Goal: Feedback & Contribution: Contribute content

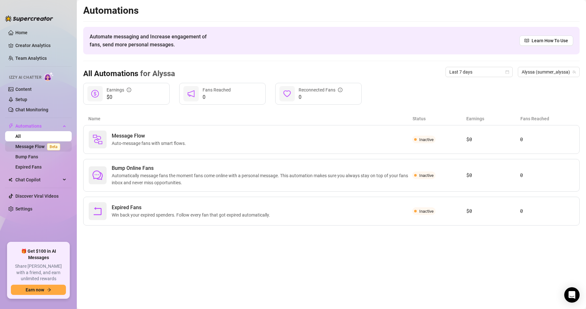
click at [33, 146] on link "Message Flow Beta" at bounding box center [38, 146] width 47 height 5
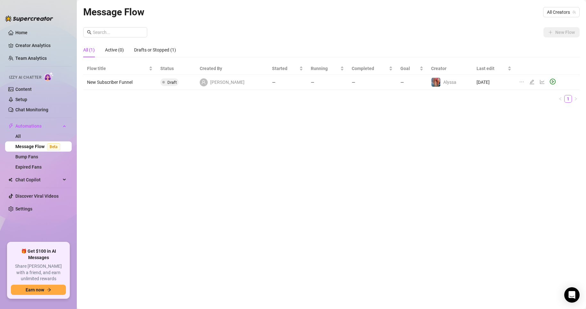
click at [207, 86] on span at bounding box center [204, 82] width 8 height 8
click at [169, 82] on span "Draft" at bounding box center [169, 82] width 18 height 8
click at [122, 81] on td "New Subscriber Funnel" at bounding box center [119, 82] width 73 height 15
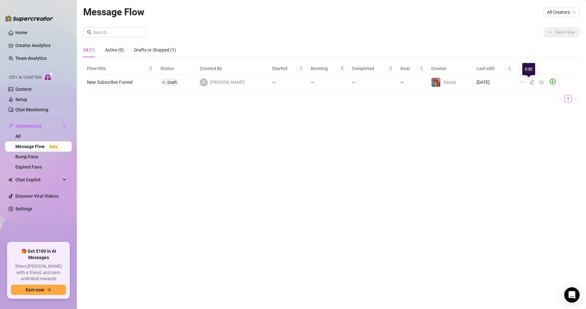
click at [529, 82] on icon "edit" at bounding box center [531, 82] width 4 height 4
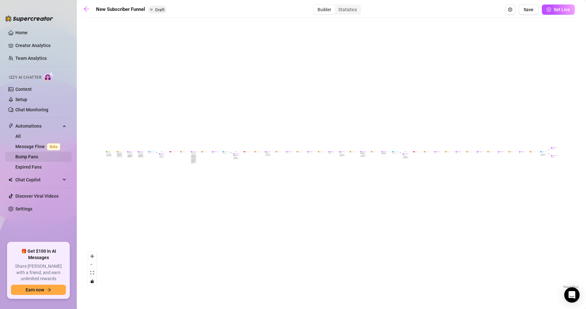
click at [32, 155] on link "Bump Fans" at bounding box center [26, 156] width 23 height 5
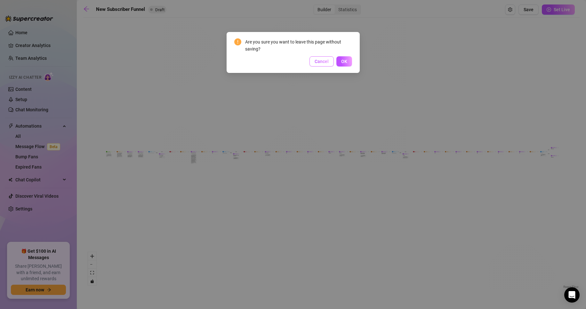
click at [329, 62] on button "Cancel" at bounding box center [321, 61] width 24 height 10
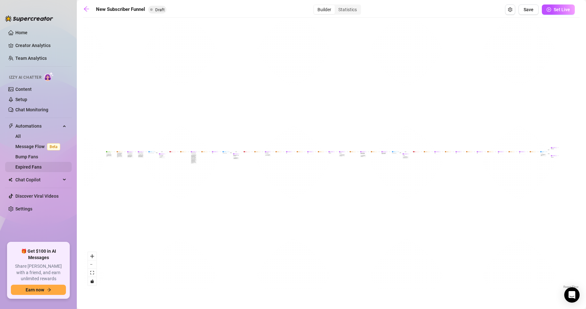
click at [24, 169] on link "Expired Fans" at bounding box center [28, 166] width 26 height 5
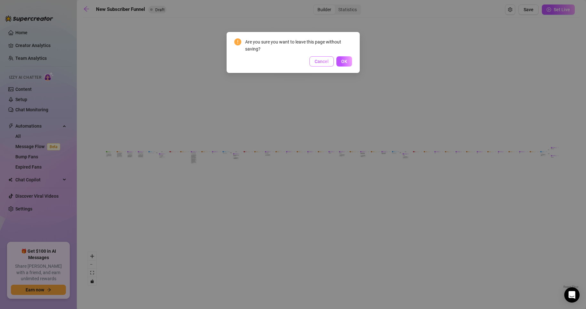
click at [316, 59] on span "Cancel" at bounding box center [321, 61] width 14 height 5
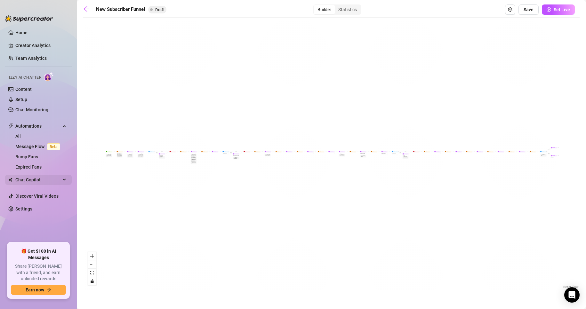
click at [43, 181] on span "Chat Copilot" at bounding box center [37, 180] width 45 height 10
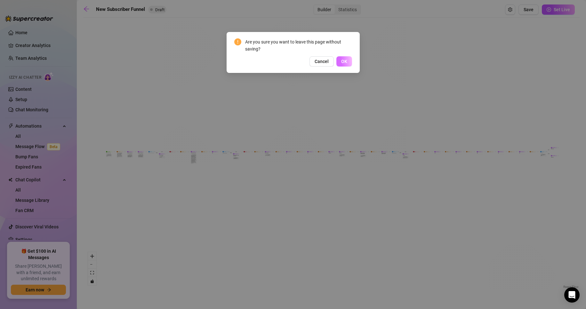
click at [340, 59] on button "OK" at bounding box center [344, 61] width 16 height 10
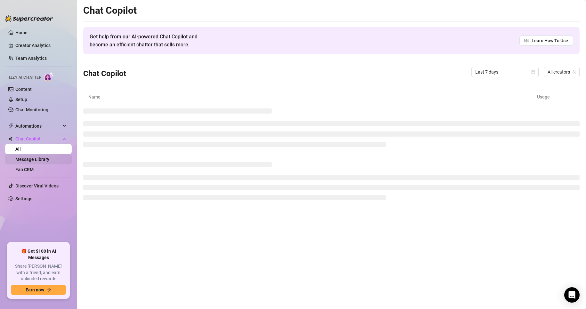
click at [29, 159] on link "Message Library" at bounding box center [32, 159] width 34 height 5
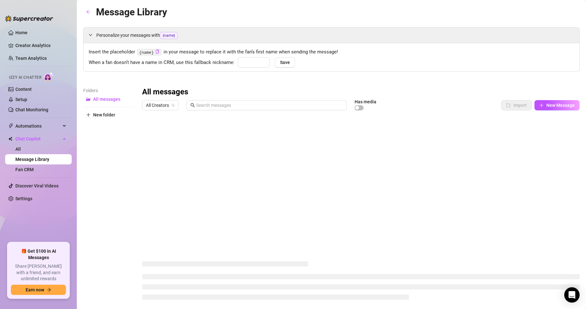
type input "babe"
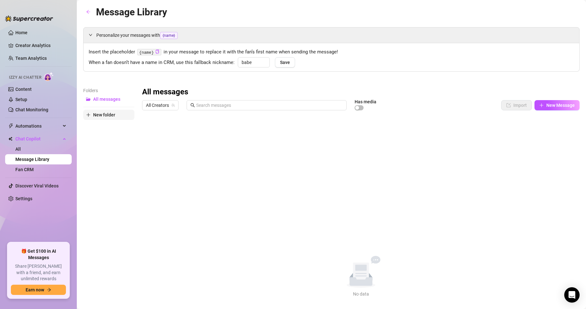
click at [102, 115] on span "New folder" at bounding box center [104, 114] width 22 height 5
click at [89, 126] on icon "plus" at bounding box center [88, 125] width 4 height 4
click at [545, 108] on button "New Message" at bounding box center [556, 105] width 45 height 10
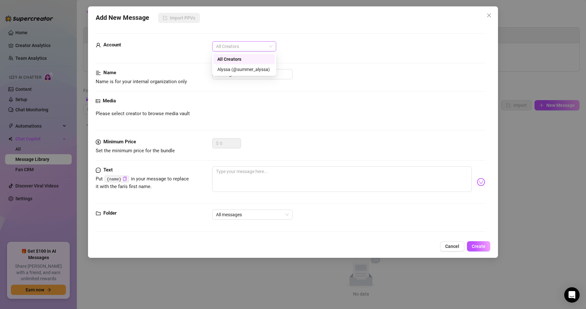
click at [244, 47] on span "All Creators" at bounding box center [244, 47] width 56 height 10
click at [245, 68] on div "Alyssa (@summer_alyssa)" at bounding box center [244, 69] width 54 height 7
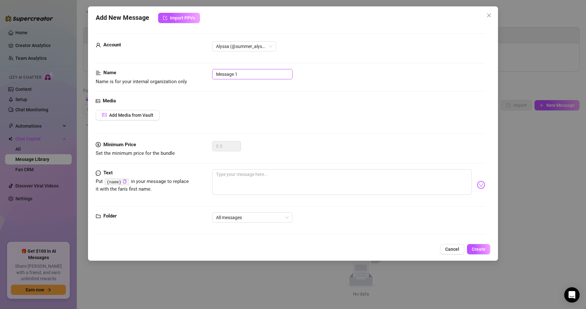
drag, startPoint x: 242, startPoint y: 72, endPoint x: 208, endPoint y: 73, distance: 34.2
click at [208, 73] on div "Name Name is for your internal organization only Message 1" at bounding box center [291, 77] width 390 height 16
click at [220, 99] on div "Media" at bounding box center [291, 101] width 390 height 8
drag, startPoint x: 241, startPoint y: 72, endPoint x: 215, endPoint y: 75, distance: 25.8
click at [215, 75] on input "Message 1" at bounding box center [252, 74] width 80 height 10
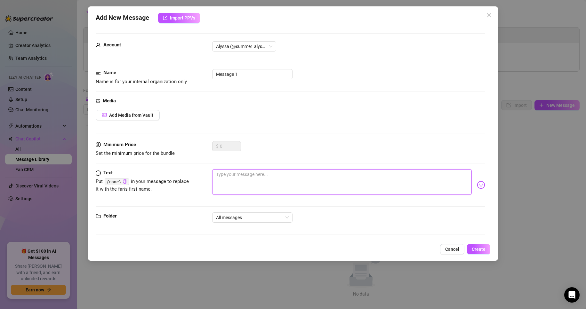
click at [232, 186] on textarea at bounding box center [342, 182] width 260 height 26
paste textarea "Message Idea: “Hey stranger 😏 I just realized I haven’t heard from you in a bit…"
type textarea "Message Idea: “Hey stranger 😏 I just realized I haven’t heard from you in a bit…"
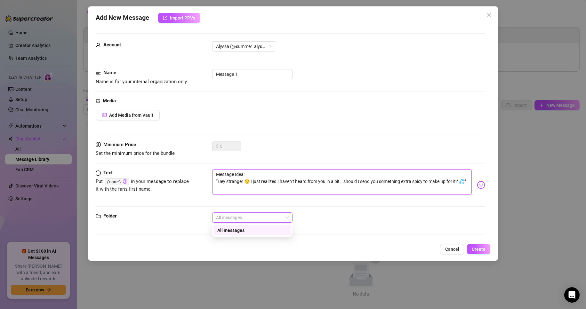
click at [239, 218] on span "All messages" at bounding box center [252, 218] width 73 height 10
type textarea "Message Idea: “Hey stranger 😏 I just realized I haven’t heard from you in a bit…"
click at [239, 218] on span "All messages" at bounding box center [252, 218] width 73 height 10
click at [261, 75] on input "Message 1" at bounding box center [252, 74] width 80 height 10
drag, startPoint x: 242, startPoint y: 74, endPoint x: 194, endPoint y: 76, distance: 48.3
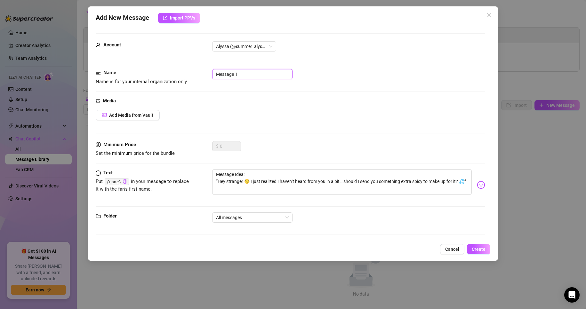
click at [194, 76] on div "Name Name is for your internal organization only Message 1" at bounding box center [291, 77] width 390 height 16
paste input "Re-Engagement DM"
type input "Re-Engagement DM"
click at [476, 249] on span "Create" at bounding box center [478, 249] width 14 height 5
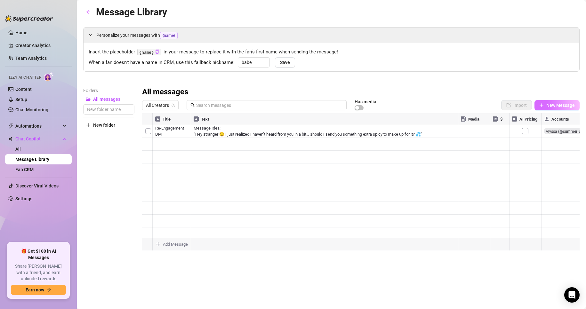
click at [563, 103] on span "New Message" at bounding box center [560, 105] width 28 height 5
type textarea "Type your message here..."
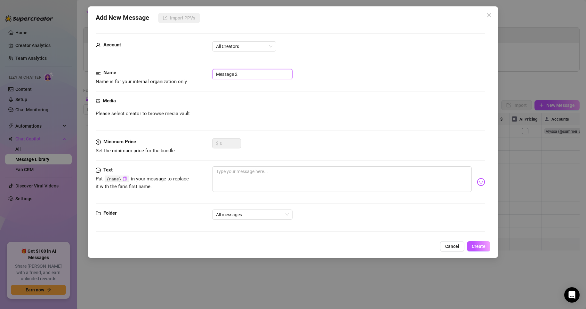
drag, startPoint x: 245, startPoint y: 74, endPoint x: 193, endPoint y: 76, distance: 51.9
click at [193, 76] on div "Name Name is for your internal organization only Message 2" at bounding box center [291, 77] width 390 height 16
paste input "New Subscriber Welcome DM"
type input "New Subscriber Welcome DM"
click at [379, 282] on div "Add New Message Import PPVs Account All Creators Name Name is for your internal…" at bounding box center [293, 154] width 586 height 309
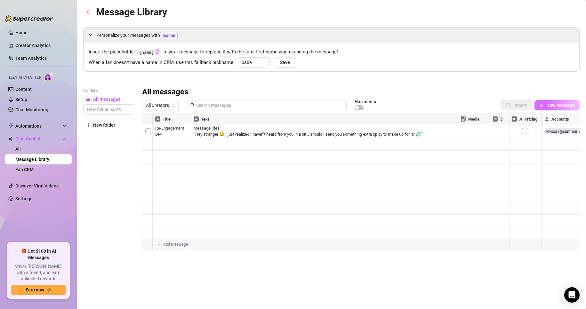
click at [551, 107] on span "New Message" at bounding box center [560, 105] width 28 height 5
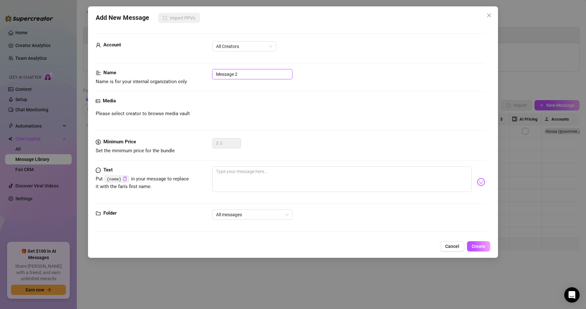
drag, startPoint x: 248, startPoint y: 75, endPoint x: 202, endPoint y: 77, distance: 45.8
click at [202, 77] on div "Name Name is for your internal organization only Message 2" at bounding box center [291, 77] width 390 height 16
click at [243, 182] on textarea at bounding box center [342, 179] width 260 height 26
paste textarea "Hey babe 💋 thanks for joining me here! You’re officially part of my VIPs now 😘 …"
type textarea "Hey babe 💋 thanks for joining me here! You’re officially part of my VIPs now 😘 …"
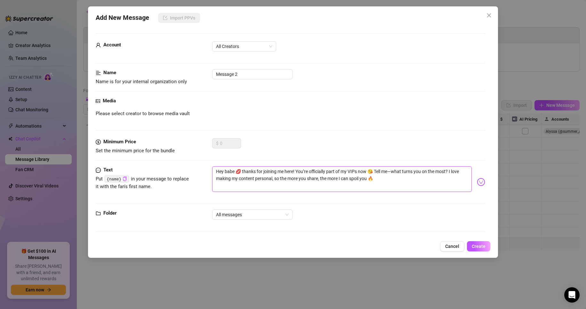
type textarea "Hey babe 💋 thanks for joining me here! You’re officially part of my VIPs now 😘 …"
drag, startPoint x: 253, startPoint y: 73, endPoint x: 192, endPoint y: 76, distance: 61.5
click at [192, 76] on div "Name Name is for your internal organization only Message 2" at bounding box center [291, 77] width 390 height 16
paste input "New Subscriber Welcome DM"
type input "New Subscriber Welcome DM"
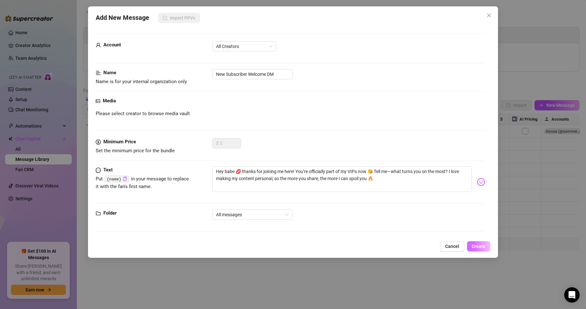
click at [476, 246] on span "Create" at bounding box center [478, 246] width 14 height 5
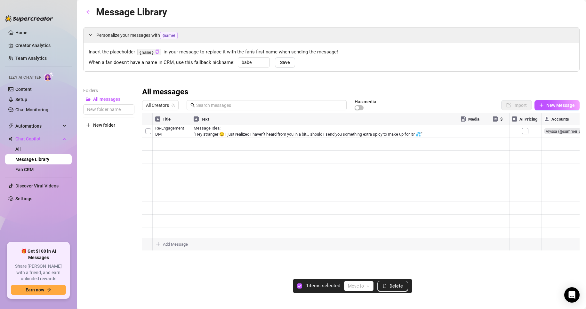
click at [147, 130] on div at bounding box center [360, 184] width 437 height 143
click at [267, 131] on div at bounding box center [360, 184] width 437 height 143
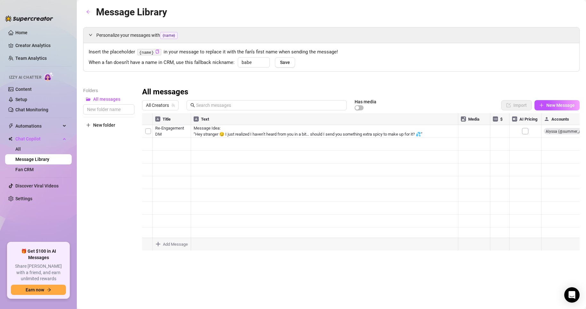
click at [267, 131] on div at bounding box center [360, 184] width 437 height 143
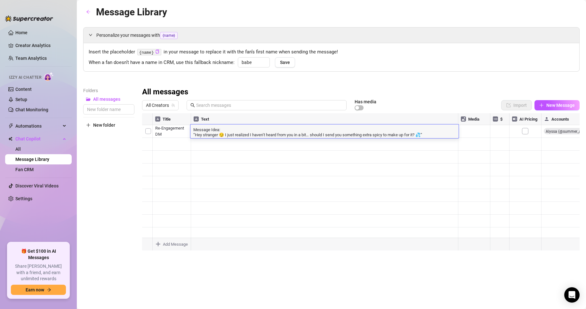
click at [438, 136] on textarea "Message Idea: “Hey stranger 😏 I just realized I haven’t heard from you in a bit…" at bounding box center [324, 131] width 268 height 11
type textarea "Message Idea: “Hey stranger 😏 I just realized I haven’t heard from you in a bit…"
click at [193, 134] on textarea "Message Idea: “Hey stranger 😏 I just realized I haven’t heard from you in a bit…" at bounding box center [324, 131] width 268 height 11
drag, startPoint x: 220, startPoint y: 129, endPoint x: 181, endPoint y: 128, distance: 39.0
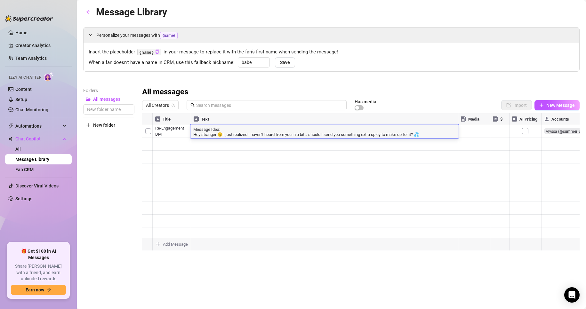
click at [182, 128] on div "Title Text Media $ AI Pricing Accounts Re-Engagement DM Message Idea: “Hey stra…" at bounding box center [360, 184] width 437 height 143
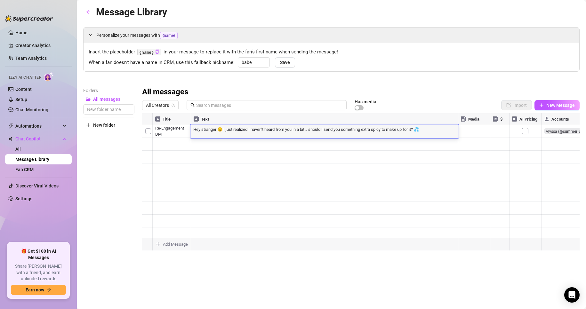
type textarea "Hey stranger 😏 I just realized I haven’t heard from you in a bit… should I send…"
click at [420, 84] on div "Personalize your messages with {name} Insert the placeholder {name} in your mes…" at bounding box center [331, 141] width 496 height 229
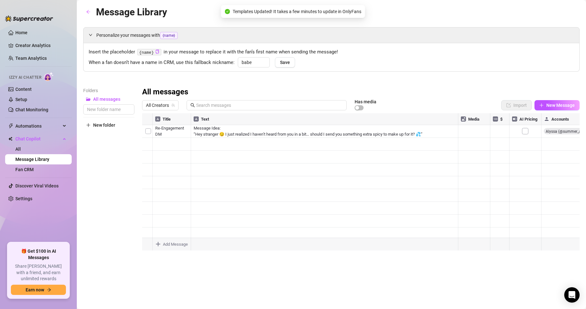
click at [183, 159] on div at bounding box center [360, 184] width 437 height 143
click at [553, 143] on div at bounding box center [360, 184] width 437 height 143
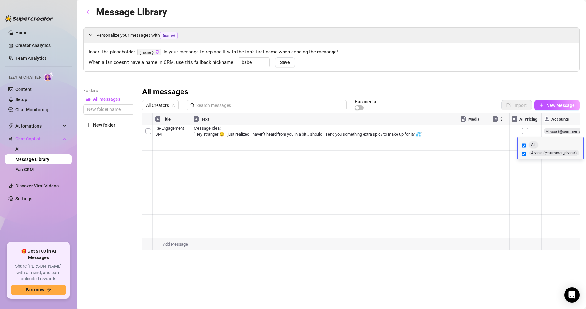
click at [522, 147] on input "All" at bounding box center [523, 145] width 4 height 6
checkbox input "false"
click at [524, 152] on input "Alyssa (@summer_alyssa)" at bounding box center [523, 154] width 4 height 6
checkbox input "true"
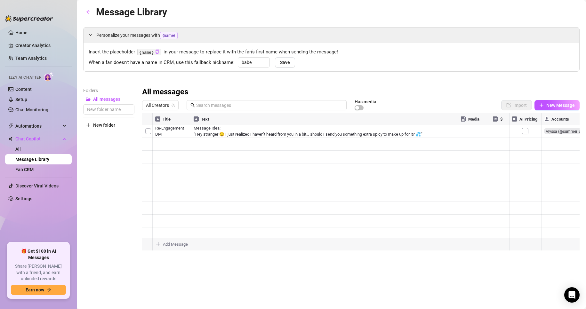
click at [546, 131] on div at bounding box center [360, 184] width 437 height 143
click at [501, 84] on div "Personalize your messages with {name} Insert the placeholder {name} in your mes…" at bounding box center [331, 141] width 496 height 229
click at [544, 131] on div at bounding box center [360, 184] width 437 height 143
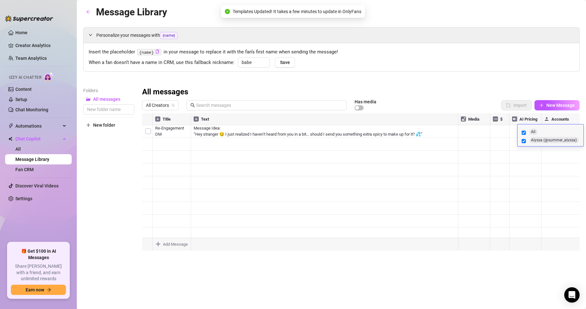
click at [544, 131] on label "All" at bounding box center [550, 133] width 60 height 8
click at [525, 131] on input "All" at bounding box center [523, 133] width 4 height 6
checkbox input "false"
click at [524, 131] on input "All" at bounding box center [523, 133] width 4 height 6
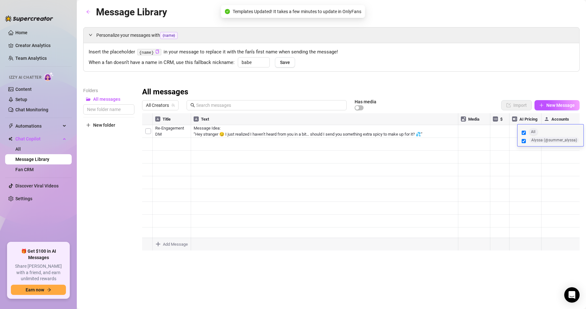
checkbox input "true"
click at [501, 77] on div "Personalize your messages with {name} Insert the placeholder {name} in your mes…" at bounding box center [331, 141] width 496 height 229
click at [550, 110] on button "New Message" at bounding box center [556, 105] width 45 height 10
type textarea "Type your message here..."
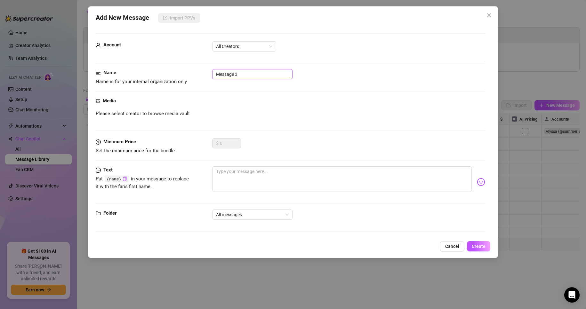
drag, startPoint x: 250, startPoint y: 74, endPoint x: 212, endPoint y: 74, distance: 37.7
click at [213, 73] on input "Message 3" at bounding box center [252, 74] width 80 height 10
paste input "VIP Upsell / Tip DM"
type input "VIP Upsell / Tip DM"
click at [225, 184] on textarea at bounding box center [342, 179] width 260 height 26
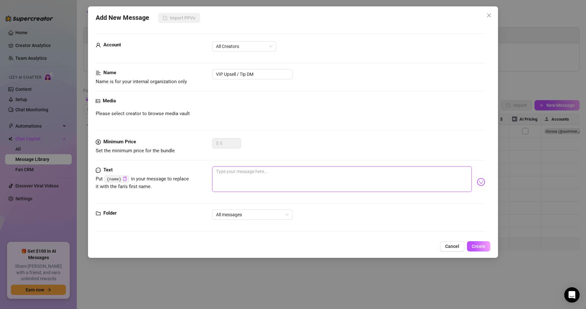
paste textarea "You’ve been so good to me lately 😘 I think you deserve something special… I’ve …"
type textarea "You’ve been so good to me lately 😘 I think you deserve something special… I’ve …"
click at [467, 247] on div "Cancel Create" at bounding box center [293, 246] width 395 height 10
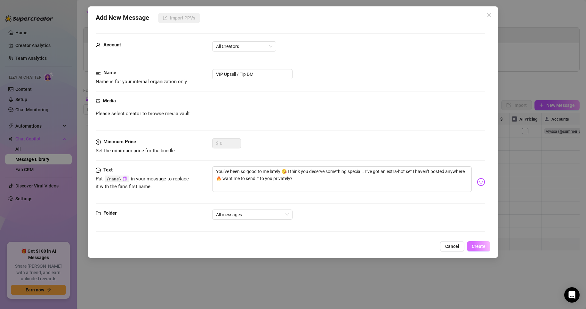
click at [474, 248] on span "Create" at bounding box center [478, 246] width 14 height 5
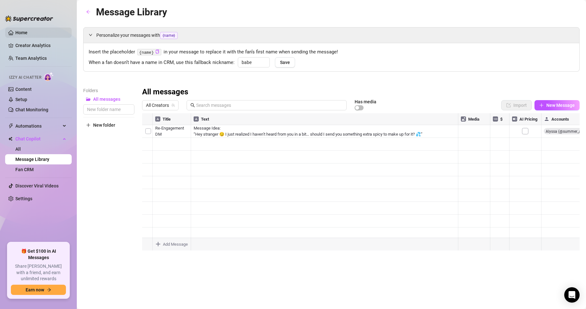
click at [20, 35] on link "Home" at bounding box center [21, 32] width 12 height 5
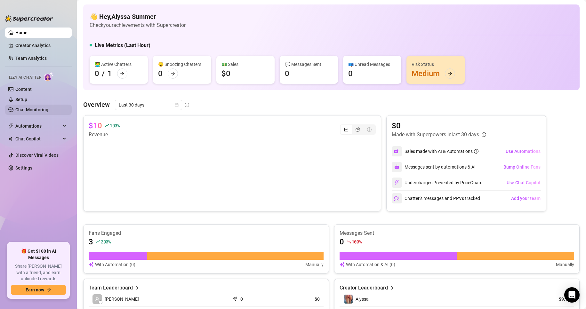
click at [39, 110] on link "Chat Monitoring" at bounding box center [31, 109] width 33 height 5
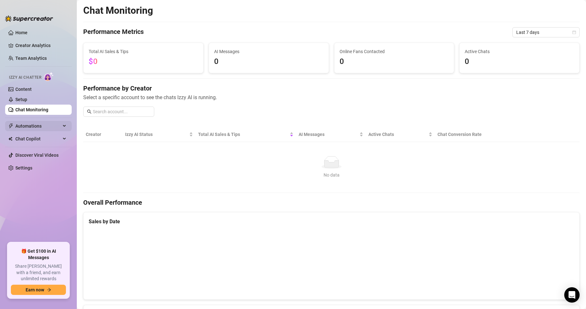
click at [22, 124] on span "Automations" at bounding box center [37, 126] width 45 height 10
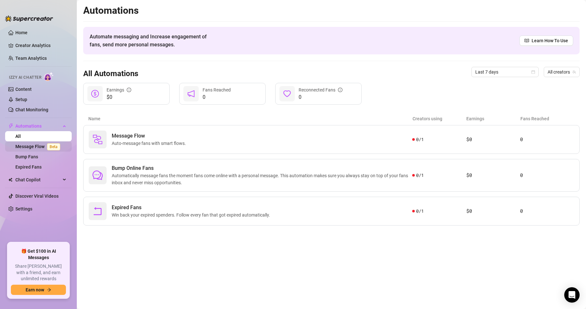
click at [21, 146] on link "Message Flow Beta" at bounding box center [38, 146] width 47 height 5
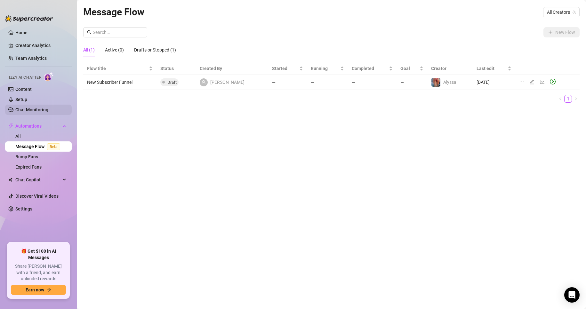
click at [27, 107] on link "Chat Monitoring" at bounding box center [31, 109] width 33 height 5
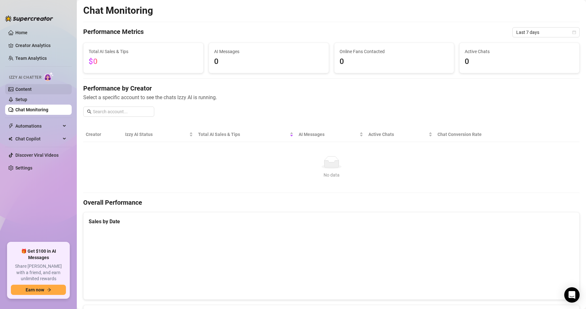
click at [19, 87] on link "Content" at bounding box center [23, 89] width 16 height 5
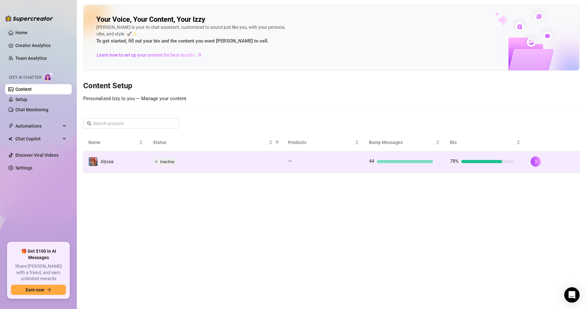
click at [406, 162] on div at bounding box center [404, 161] width 56 height 3
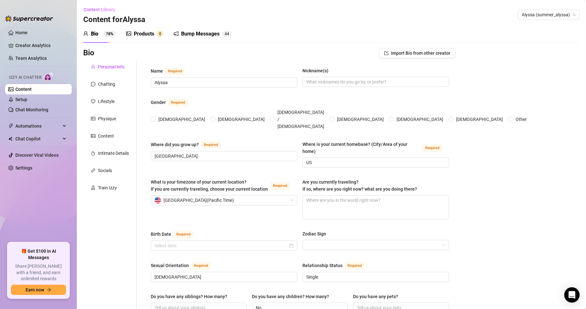
radio input "true"
type input "[DATE]"
click at [109, 84] on div "Chatting" at bounding box center [106, 84] width 17 height 7
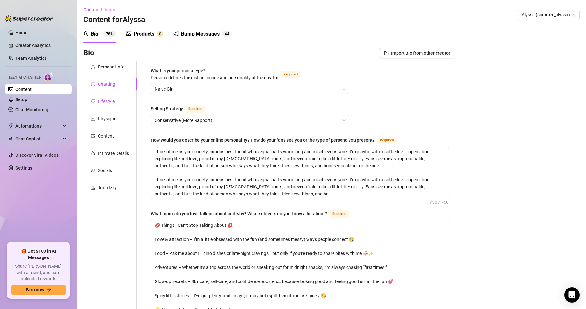
click at [106, 99] on div "Lifestyle" at bounding box center [106, 101] width 17 height 7
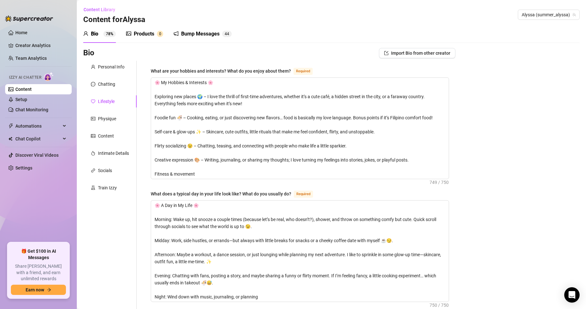
click at [198, 30] on div "Bump Messages" at bounding box center [200, 34] width 38 height 8
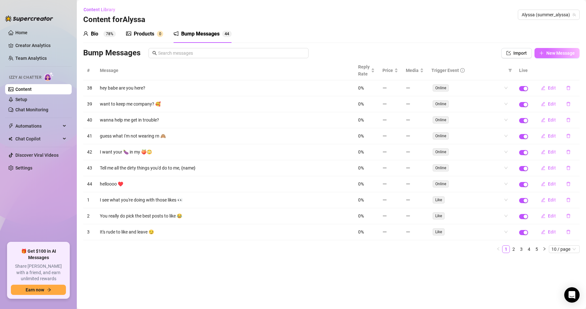
click at [561, 50] on button "New Message" at bounding box center [556, 53] width 45 height 10
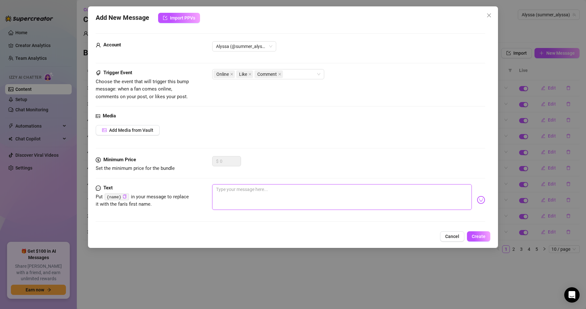
click at [241, 197] on textarea at bounding box center [342, 197] width 260 height 26
paste textarea "Starting the week off naughty… should I get even hotter later?"
type textarea "Starting the week off naughty… should I get even hotter later?"
drag, startPoint x: 330, startPoint y: 190, endPoint x: 174, endPoint y: 199, distance: 156.3
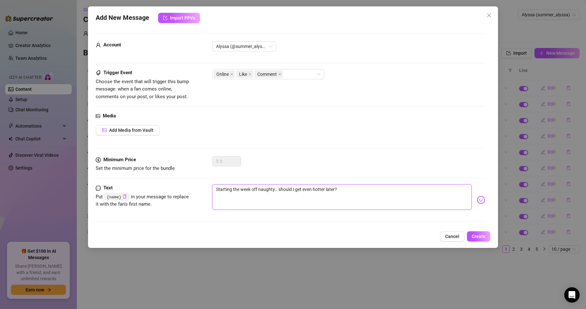
click at [174, 199] on div "Text Put {name} in your message to replace it with the fan's first name. Starti…" at bounding box center [291, 199] width 390 height 31
type textarea "Type your message here..."
click at [141, 130] on span "Add Media from Vault" at bounding box center [131, 130] width 44 height 5
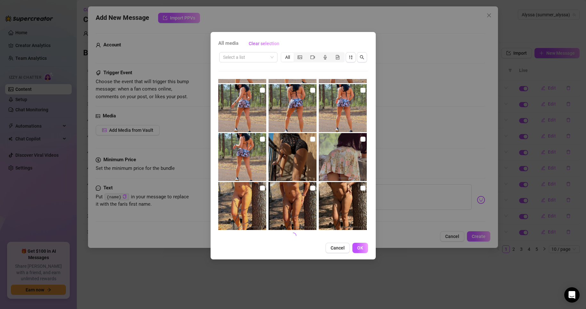
scroll to position [241, 0]
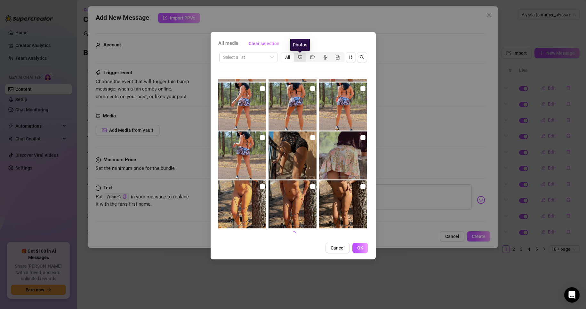
click at [301, 56] on icon "picture" at bounding box center [299, 57] width 4 height 4
click at [295, 54] on input "segmented control" at bounding box center [295, 54] width 0 height 0
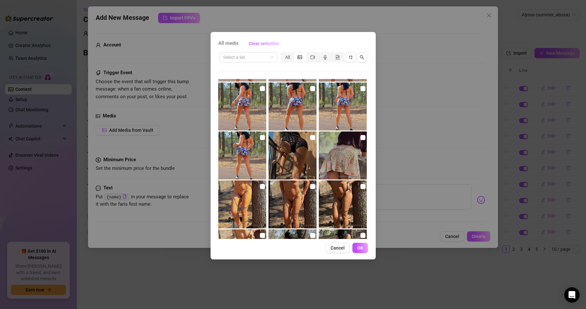
click at [332, 164] on img at bounding box center [343, 155] width 48 height 48
checkbox input "true"
click at [354, 244] on button "OK" at bounding box center [360, 248] width 16 height 10
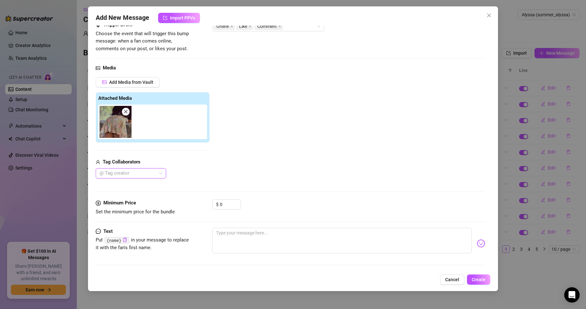
scroll to position [48, 0]
click at [260, 235] on textarea at bounding box center [342, 240] width 260 height 26
paste textarea "Hey babe 💋 I’m planning something spicy this week… what do you want to see most…"
type textarea "Hey babe 💋 I’m planning something spicy this week… what do you want to see most…"
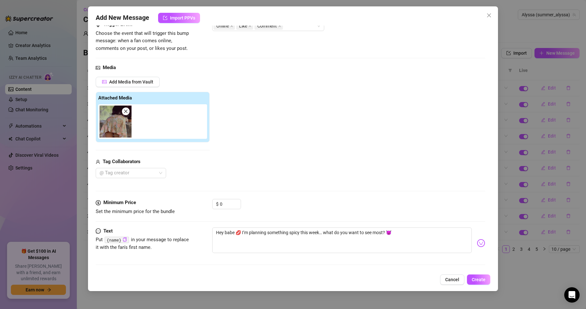
click at [268, 268] on div "Text Put {name} in your message to replace it with the fan's first name. Hey ba…" at bounding box center [291, 248] width 390 height 43
drag, startPoint x: 475, startPoint y: 278, endPoint x: 364, endPoint y: 291, distance: 111.8
click at [370, 292] on div "Add New Message Import PPVs Account Alyssa (@summer_alyssa) Trigger Event Choos…" at bounding box center [293, 154] width 586 height 309
click at [162, 126] on div at bounding box center [153, 121] width 111 height 35
click at [160, 113] on div at bounding box center [153, 121] width 111 height 35
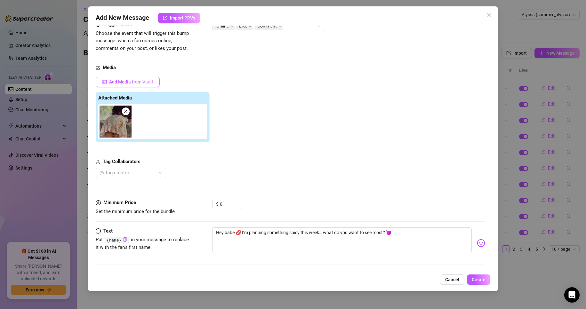
click at [140, 83] on span "Add Media from Vault" at bounding box center [131, 81] width 44 height 5
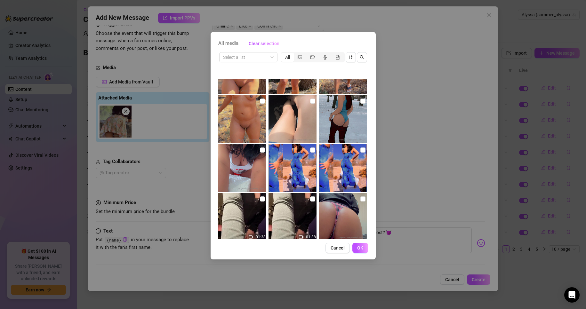
scroll to position [633, 0]
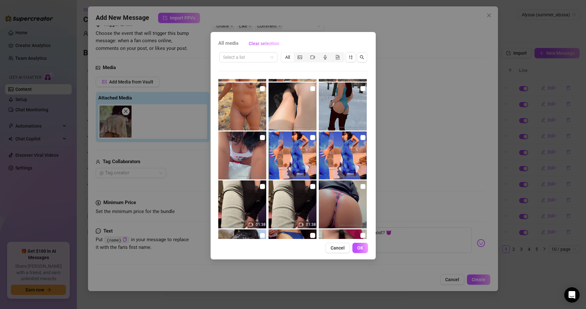
click at [254, 143] on img at bounding box center [242, 155] width 48 height 48
checkbox input "true"
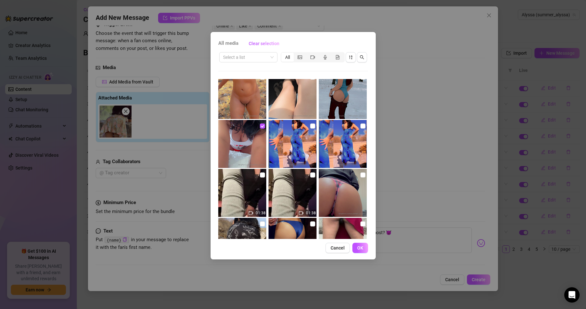
scroll to position [697, 0]
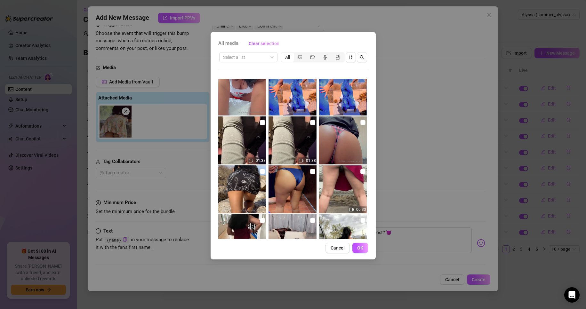
click at [257, 184] on img at bounding box center [242, 189] width 48 height 48
checkbox input "true"
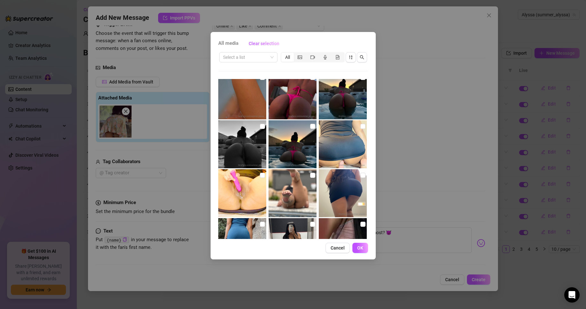
scroll to position [1208, 0]
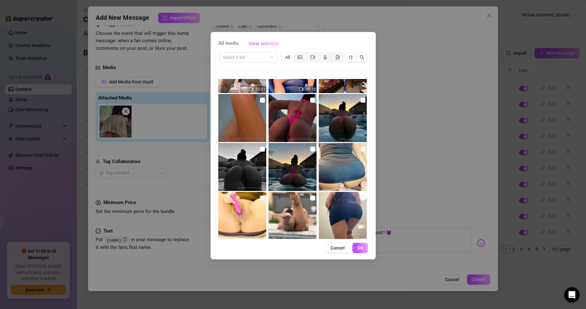
click at [254, 170] on img at bounding box center [242, 167] width 48 height 48
checkbox input "false"
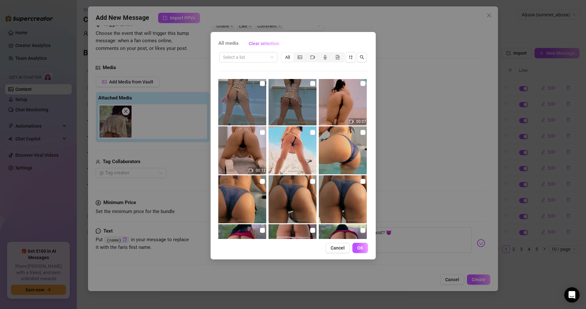
scroll to position [2878, 0]
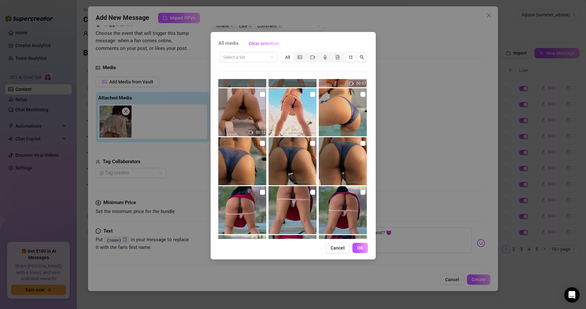
click at [287, 168] on img at bounding box center [292, 161] width 48 height 48
checkbox input "true"
click at [357, 248] on span "OK" at bounding box center [360, 247] width 6 height 5
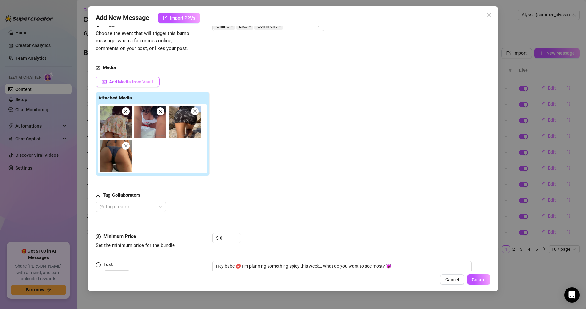
click at [128, 83] on span "Add Media from Vault" at bounding box center [131, 81] width 44 height 5
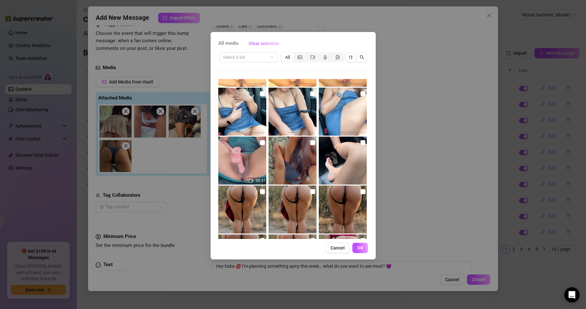
scroll to position [1727, 0]
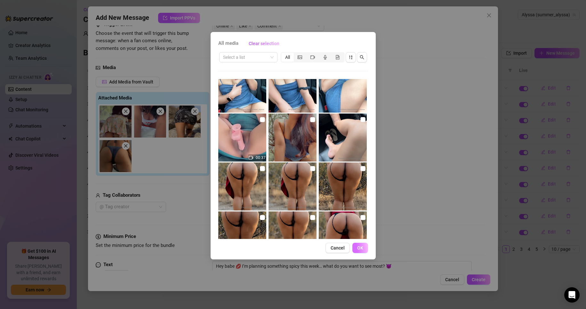
click at [358, 249] on span "OK" at bounding box center [360, 247] width 6 height 5
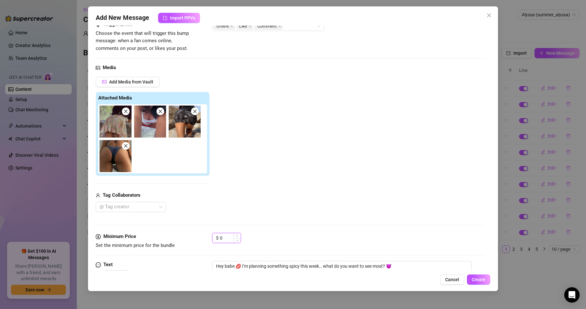
click at [228, 240] on input "0" at bounding box center [230, 238] width 21 height 10
drag, startPoint x: 228, startPoint y: 240, endPoint x: 209, endPoint y: 233, distance: 20.2
click at [210, 235] on div "Minimum Price Set the minimum price for the bundle $ 0" at bounding box center [291, 241] width 390 height 16
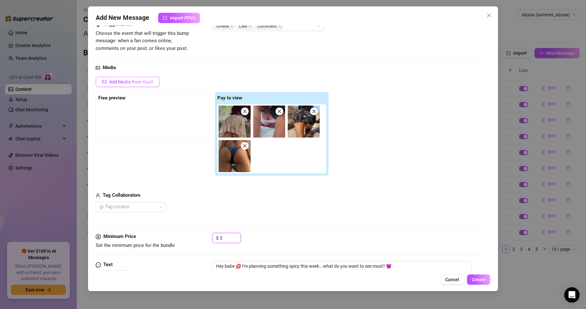
type input "3"
click at [116, 80] on span "Add Media from Vault" at bounding box center [131, 81] width 44 height 5
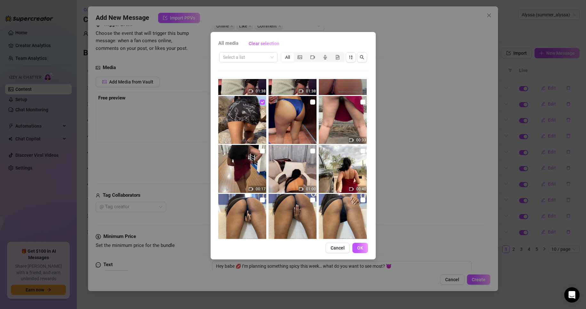
scroll to position [768, 0]
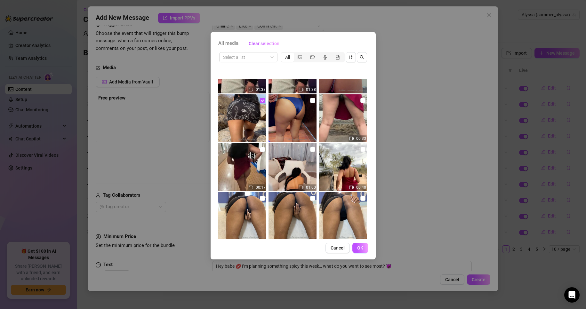
click at [287, 127] on img at bounding box center [292, 118] width 48 height 48
checkbox input "true"
click at [354, 248] on button "OK" at bounding box center [360, 248] width 16 height 10
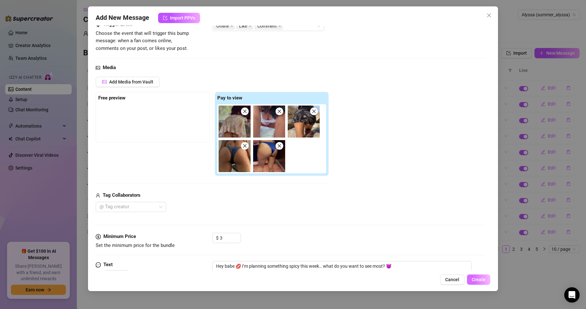
click at [473, 278] on span "Create" at bounding box center [478, 279] width 14 height 5
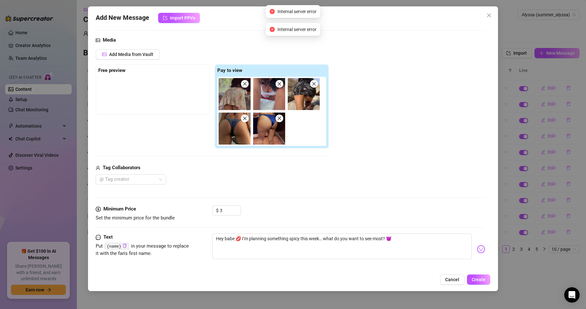
scroll to position [82, 0]
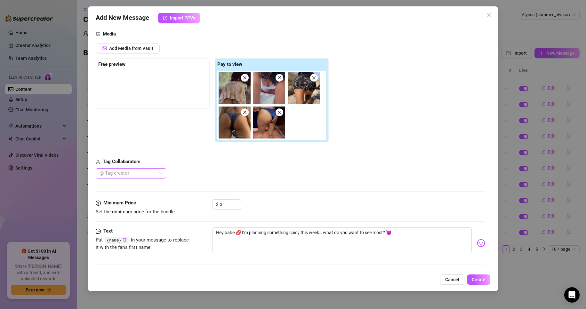
click at [148, 176] on div at bounding box center [127, 173] width 61 height 9
click at [152, 176] on div at bounding box center [127, 173] width 61 height 9
click at [205, 171] on div "@ Tag creator" at bounding box center [212, 173] width 233 height 10
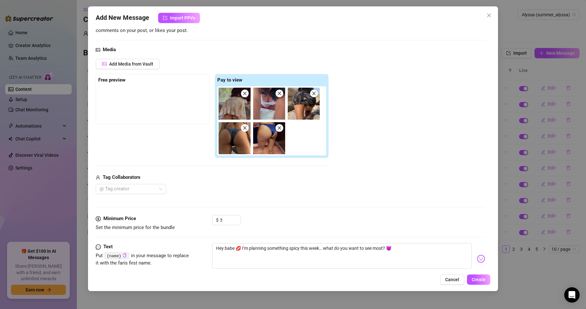
scroll to position [0, 0]
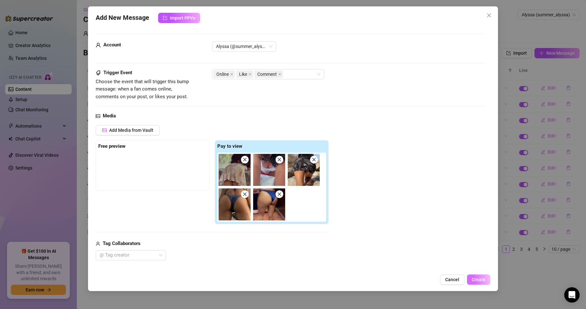
click at [487, 277] on button "Create" at bounding box center [478, 279] width 23 height 10
click at [492, 15] on span "Close" at bounding box center [489, 15] width 10 height 5
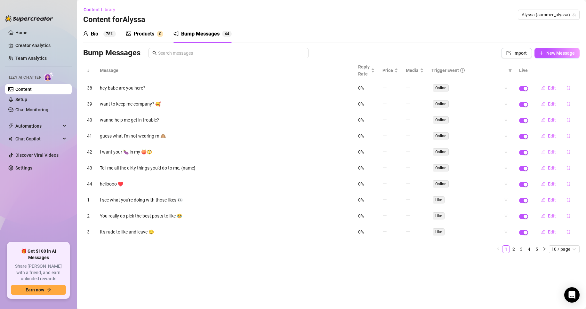
click at [554, 151] on span "Edit" at bounding box center [552, 151] width 8 height 5
type textarea "I want your 🍆 in my 🍑😳"
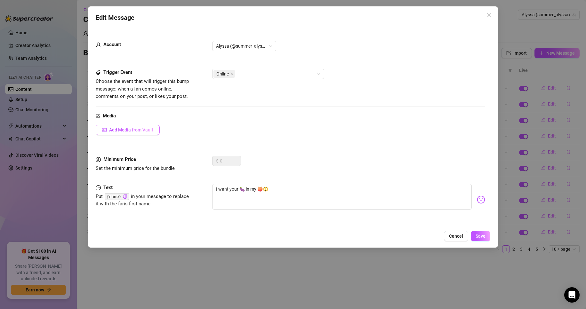
click at [140, 128] on span "Add Media from Vault" at bounding box center [131, 129] width 44 height 5
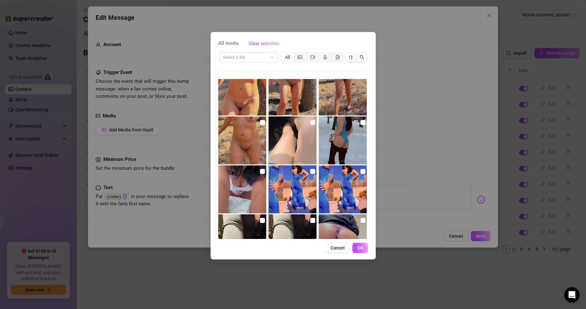
scroll to position [608, 0]
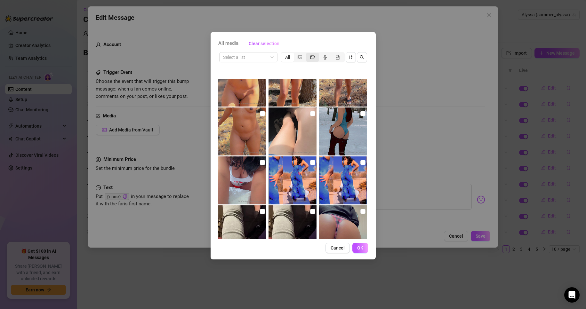
click at [310, 57] on div "segmented control" at bounding box center [312, 57] width 12 height 9
click at [308, 54] on input "segmented control" at bounding box center [308, 54] width 0 height 0
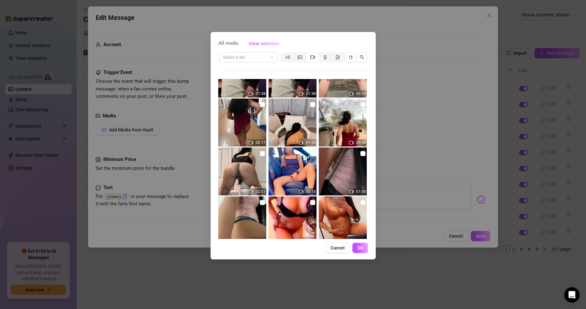
scroll to position [32, 0]
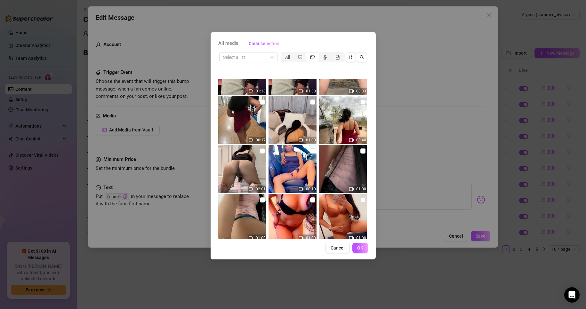
click at [288, 122] on img at bounding box center [292, 120] width 48 height 48
checkbox input "true"
click at [359, 247] on span "OK" at bounding box center [360, 247] width 6 height 5
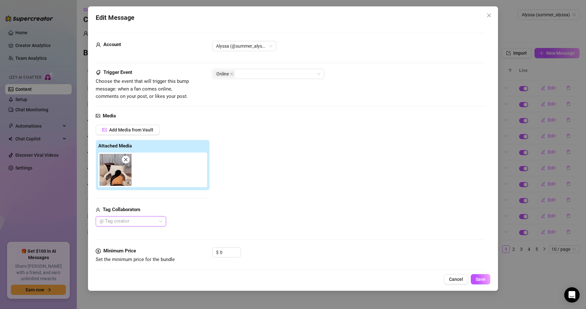
click at [114, 174] on img at bounding box center [115, 170] width 32 height 32
click at [128, 181] on icon "video-camera" at bounding box center [128, 182] width 4 height 4
click at [127, 159] on icon "close" at bounding box center [125, 159] width 4 height 4
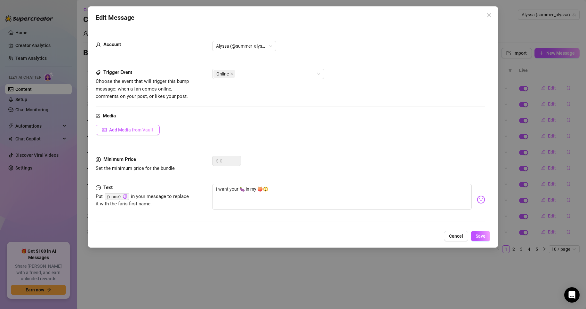
click at [131, 130] on span "Add Media from Vault" at bounding box center [131, 129] width 44 height 5
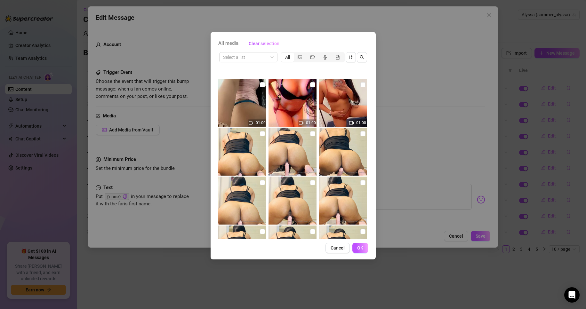
scroll to position [1439, 0]
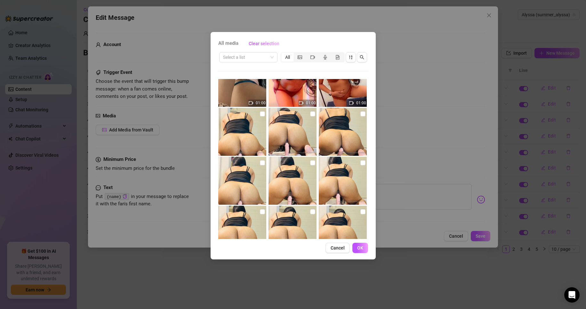
click at [402, 50] on div "All media Clear selection Select a list All 01:38 01:38 00:33 00:17 01:00 00:40…" at bounding box center [293, 154] width 586 height 309
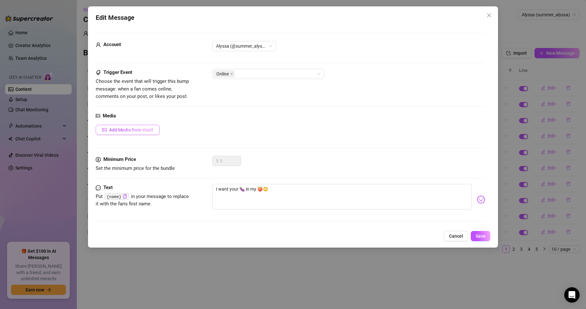
click at [151, 133] on button "Add Media from Vault" at bounding box center [128, 130] width 64 height 10
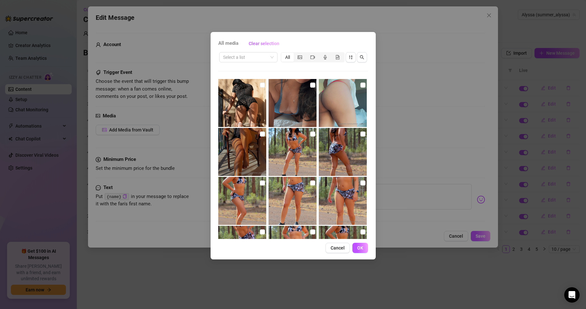
click at [181, 146] on div "All media Clear selection Select a list All 01:38 01:38 00:33 00:17 01:00 00:40…" at bounding box center [293, 154] width 586 height 309
